Goal: Transaction & Acquisition: Purchase product/service

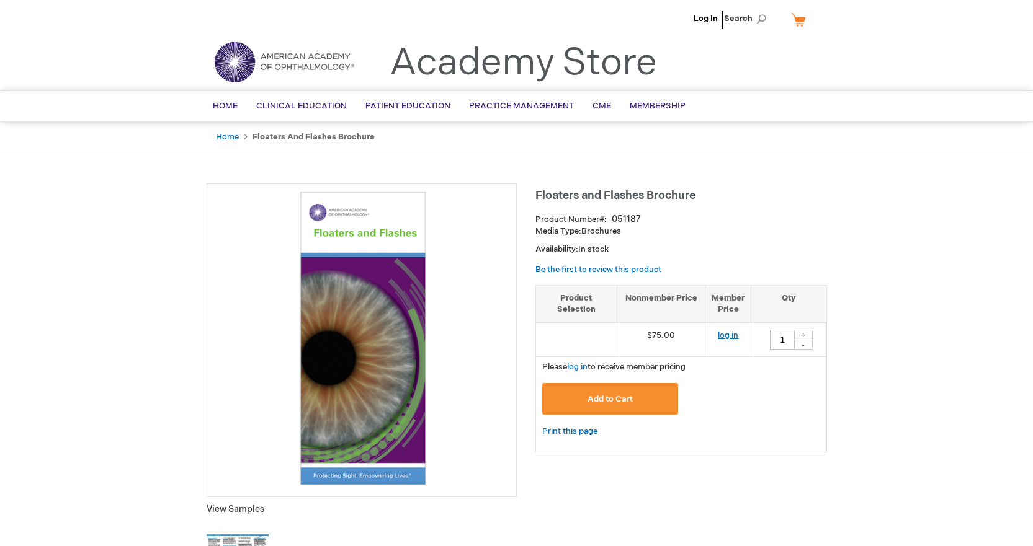
click at [734, 337] on link "log in" at bounding box center [728, 336] width 20 height 10
click at [628, 395] on span "Add to Cart" at bounding box center [609, 400] width 45 height 10
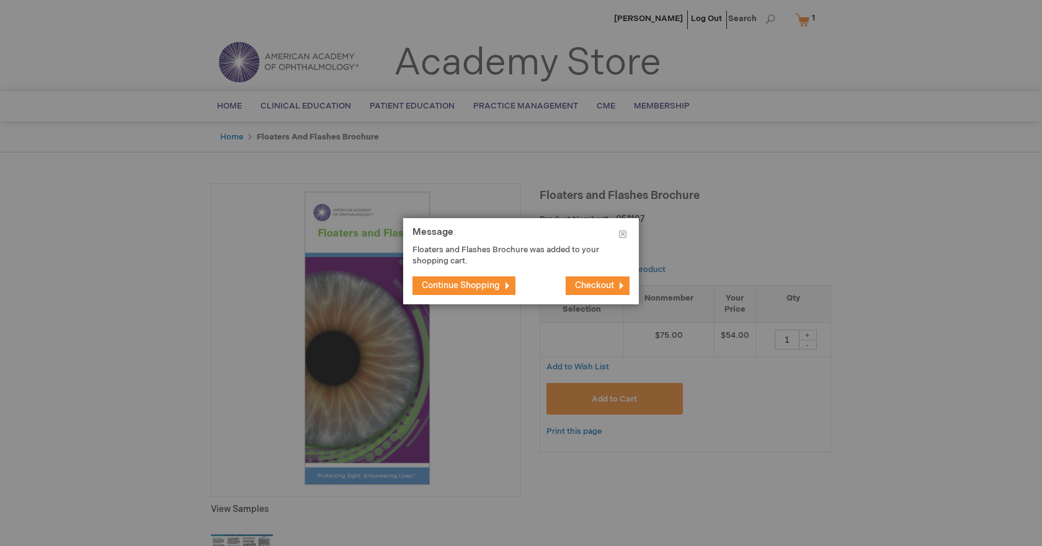
click at [606, 280] on button "Checkout" at bounding box center [598, 286] width 64 height 19
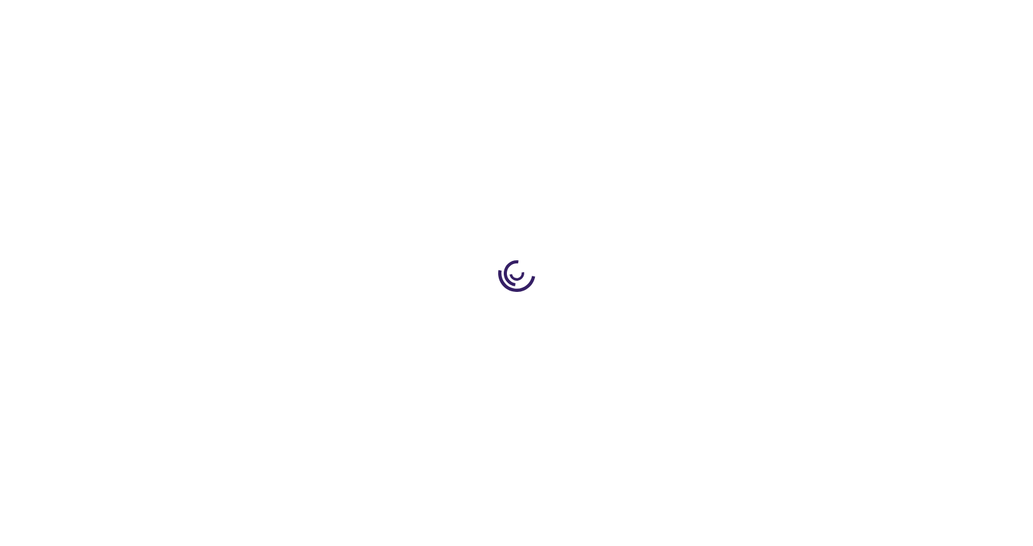
select select "US"
select select "41"
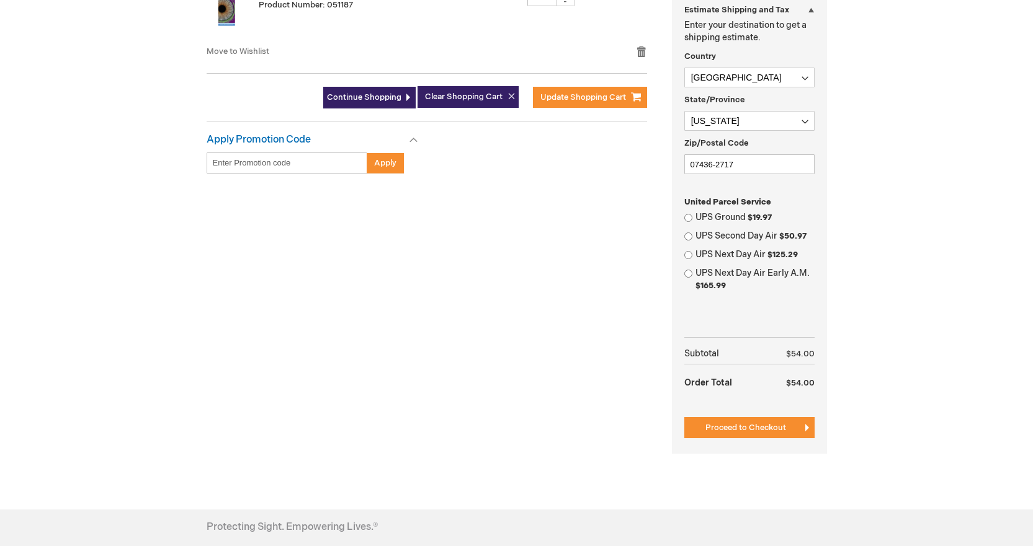
scroll to position [372, 0]
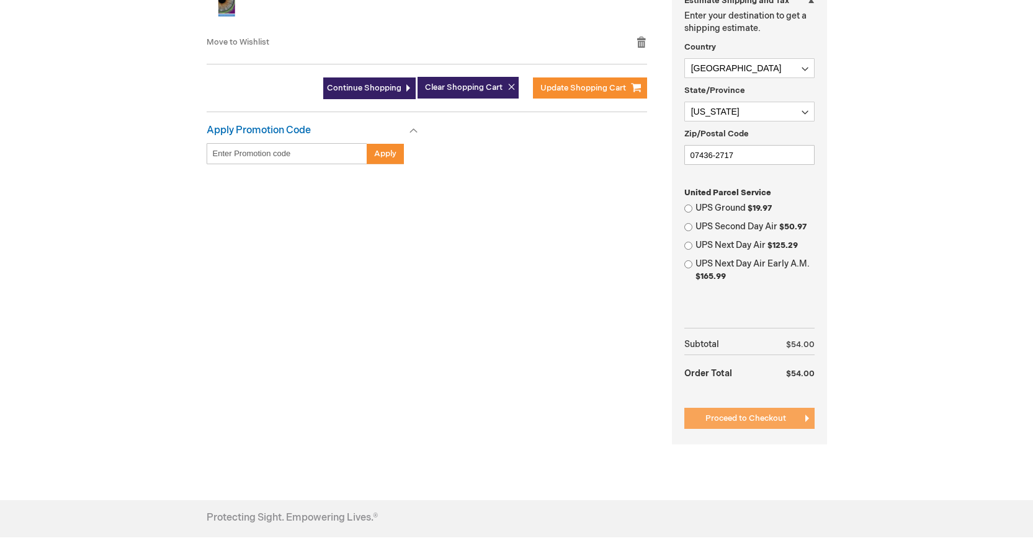
click at [747, 413] on button "Proceed to Checkout" at bounding box center [749, 418] width 130 height 21
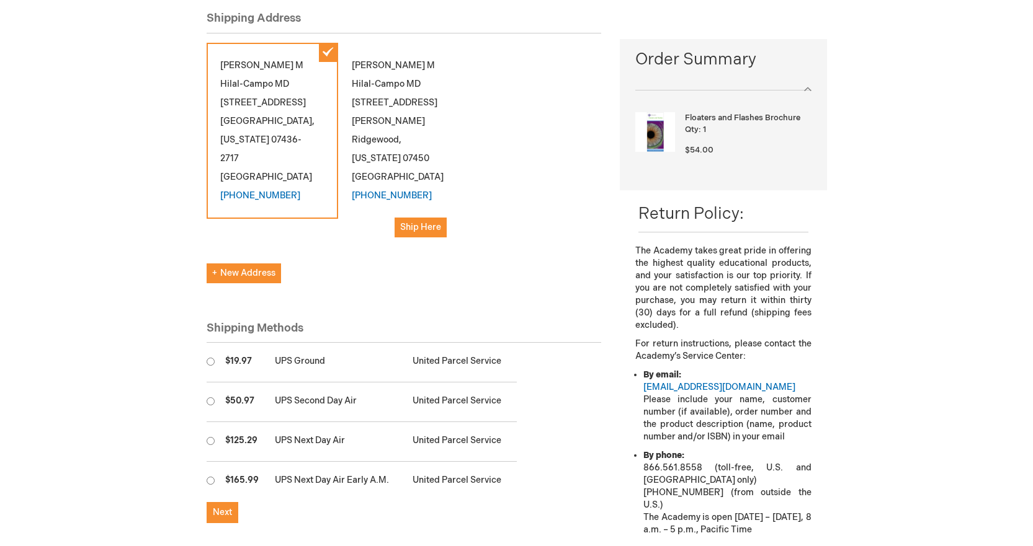
scroll to position [186, 0]
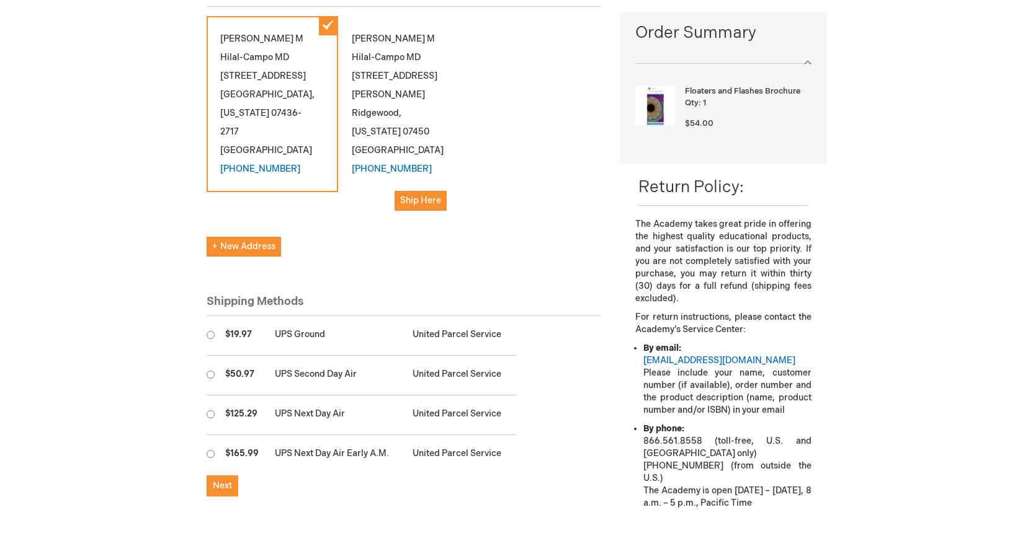
click at [207, 331] on input "radio" at bounding box center [211, 335] width 8 height 8
radio input "true"
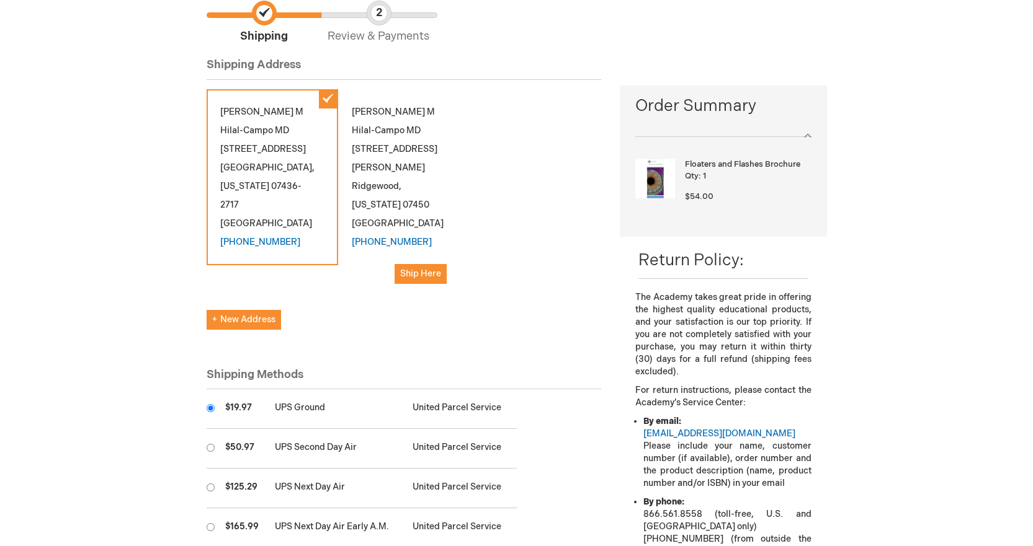
scroll to position [0, 0]
